Goal: Find contact information: Find contact information

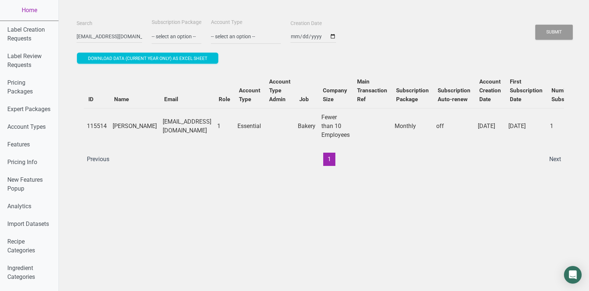
click at [101, 31] on input "[EMAIL_ADDRESS][DOMAIN_NAME]" at bounding box center [110, 36] width 66 height 13
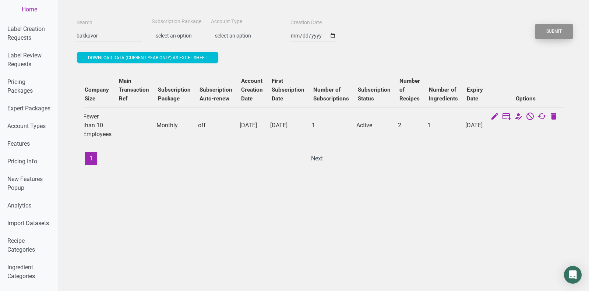
type input "bakkavor"
click at [550, 32] on button "Submit" at bounding box center [554, 31] width 38 height 15
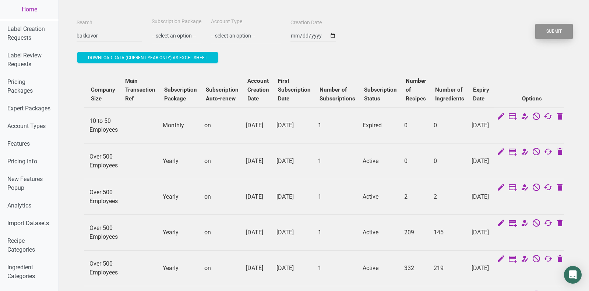
click at [550, 32] on button "Submit" at bounding box center [554, 31] width 38 height 15
click at [547, 32] on button "Submit" at bounding box center [554, 31] width 38 height 15
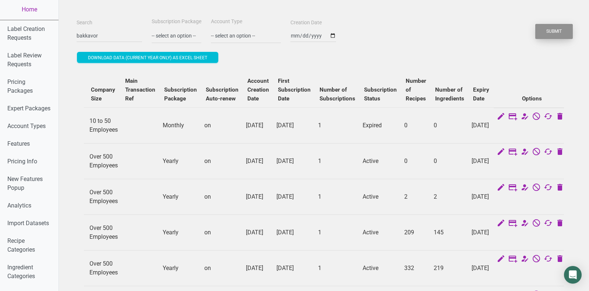
scroll to position [0, 0]
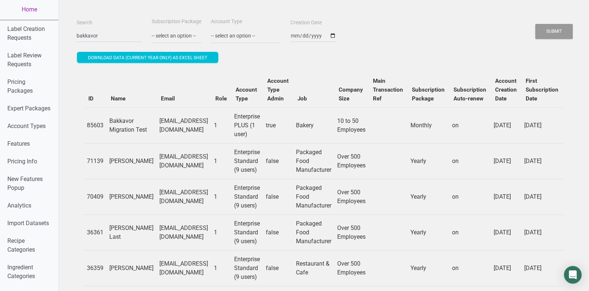
click at [537, 42] on div "Search bakkavor Subscription Package -- select an option -- Monthly Yearly Quar…" at bounding box center [324, 30] width 498 height 27
click at [551, 33] on button "Submit" at bounding box center [554, 31] width 38 height 15
click at [410, 41] on div "Search bakkavor Subscription Package -- select an option -- Monthly Yearly Quar…" at bounding box center [324, 31] width 498 height 27
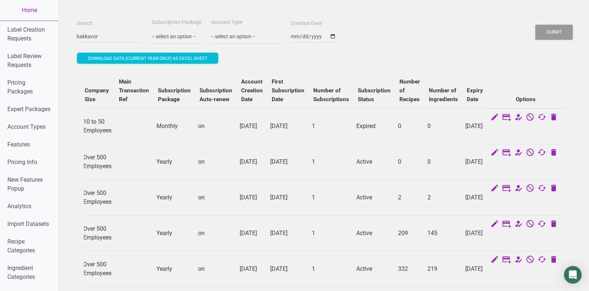
click at [471, 159] on td "[DATE]" at bounding box center [474, 162] width 25 height 36
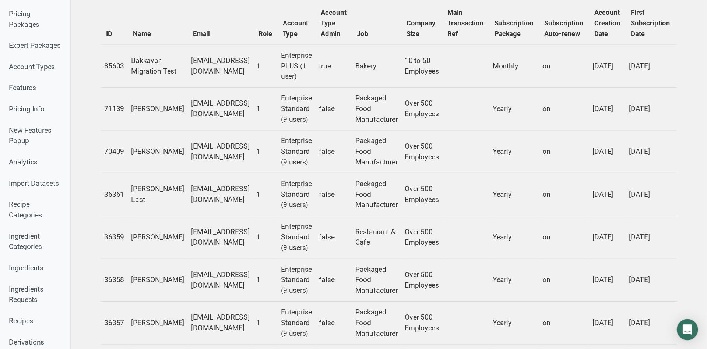
scroll to position [71, 0]
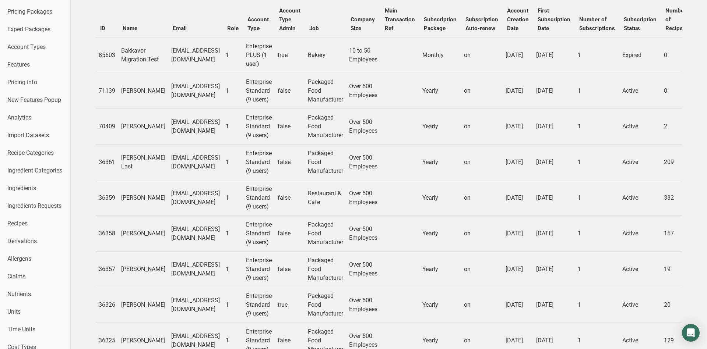
click at [187, 291] on td "[EMAIL_ADDRESS][DOMAIN_NAME]" at bounding box center [195, 305] width 54 height 36
copy td "[EMAIL_ADDRESS][DOMAIN_NAME]"
